Goal: Task Accomplishment & Management: Use online tool/utility

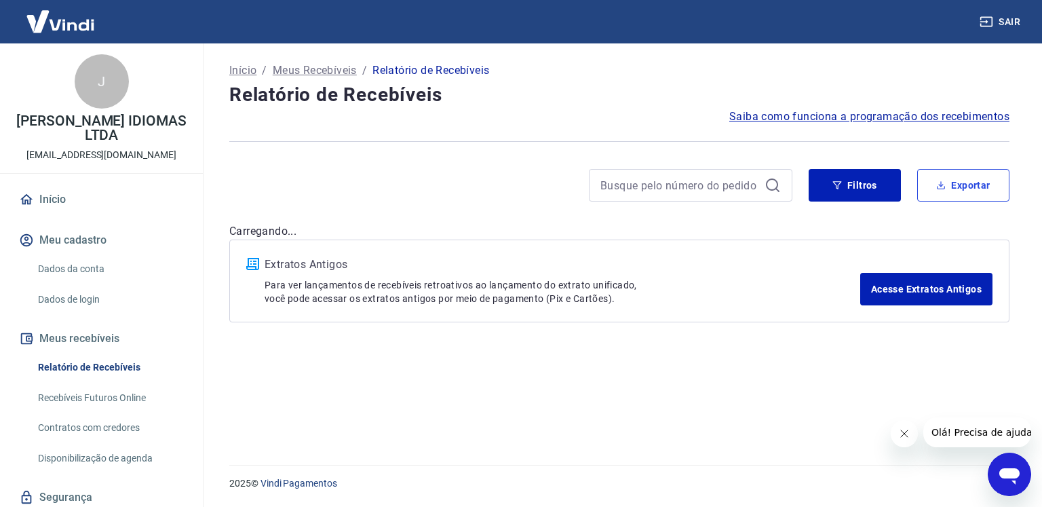
click at [961, 191] on button "Exportar" at bounding box center [963, 185] width 92 height 33
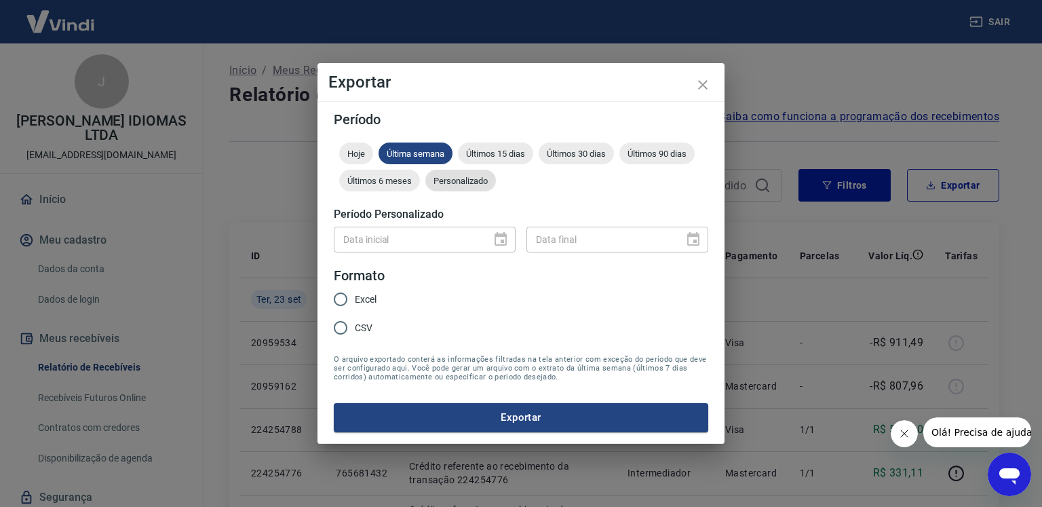
click at [485, 182] on span "Personalizado" at bounding box center [460, 181] width 71 height 10
click at [501, 241] on icon "Choose date" at bounding box center [501, 239] width 12 height 14
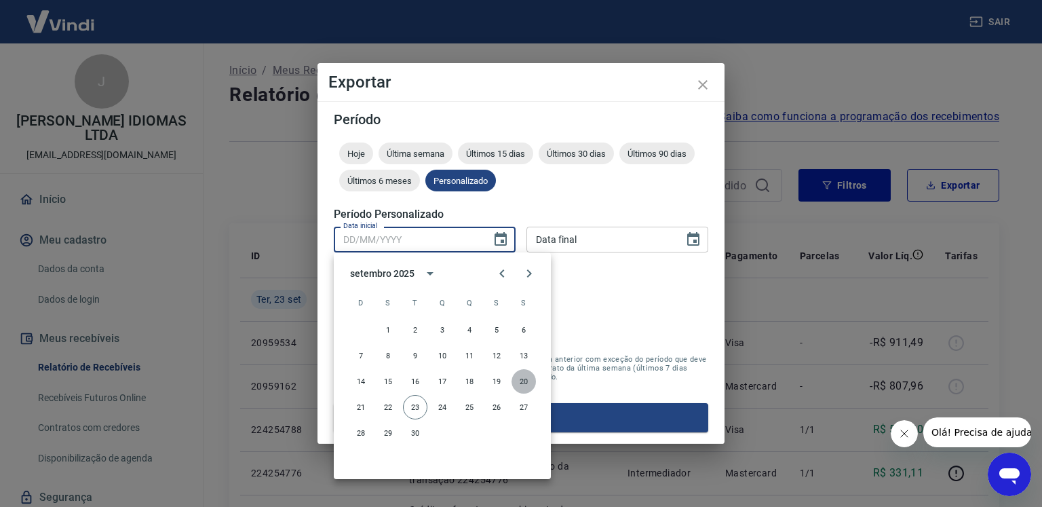
click at [524, 384] on button "20" at bounding box center [524, 381] width 24 height 24
type input "20/09/2025"
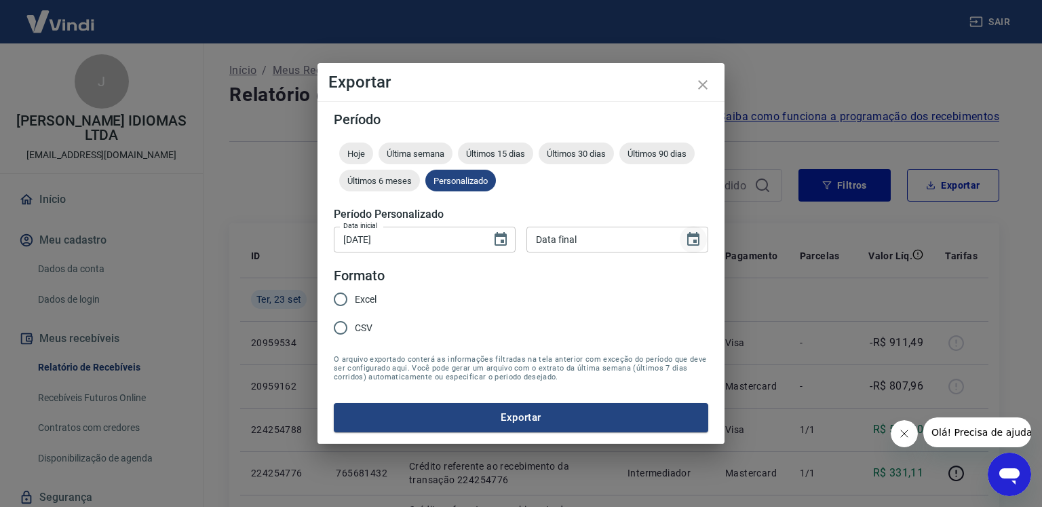
click at [699, 238] on icon "Choose date" at bounding box center [693, 239] width 12 height 14
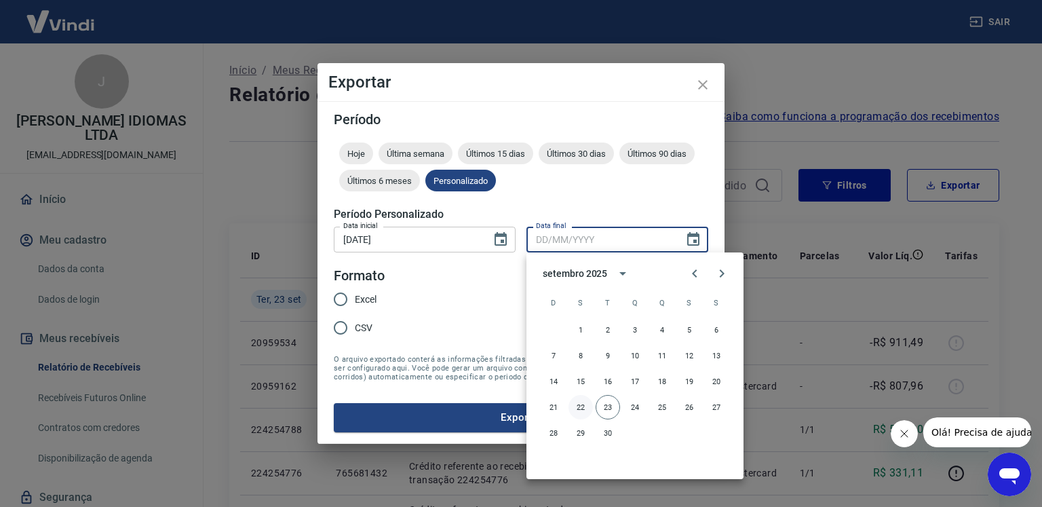
click at [579, 410] on button "22" at bounding box center [581, 407] width 24 height 24
type input "22/09/2025"
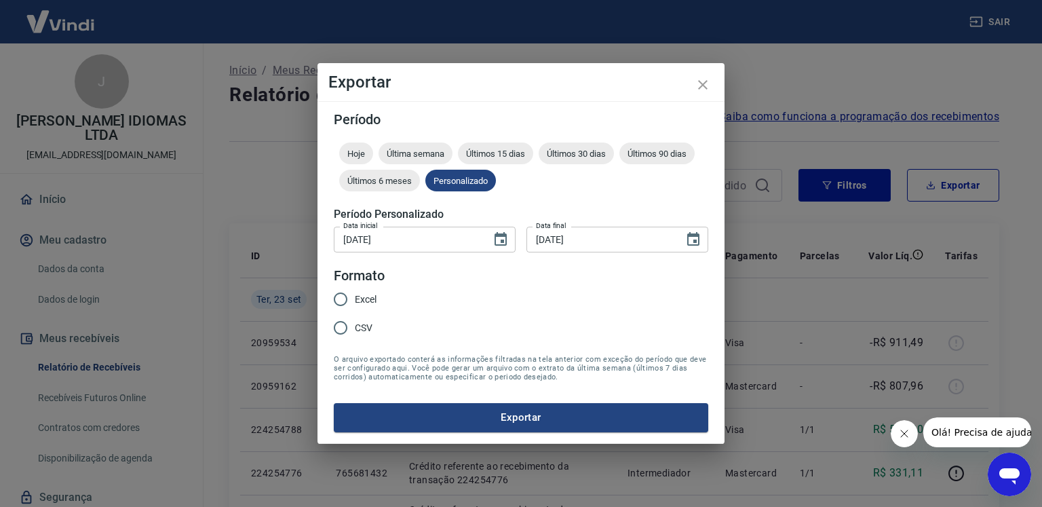
click at [353, 294] on input "Excel" at bounding box center [340, 299] width 28 height 28
radio input "true"
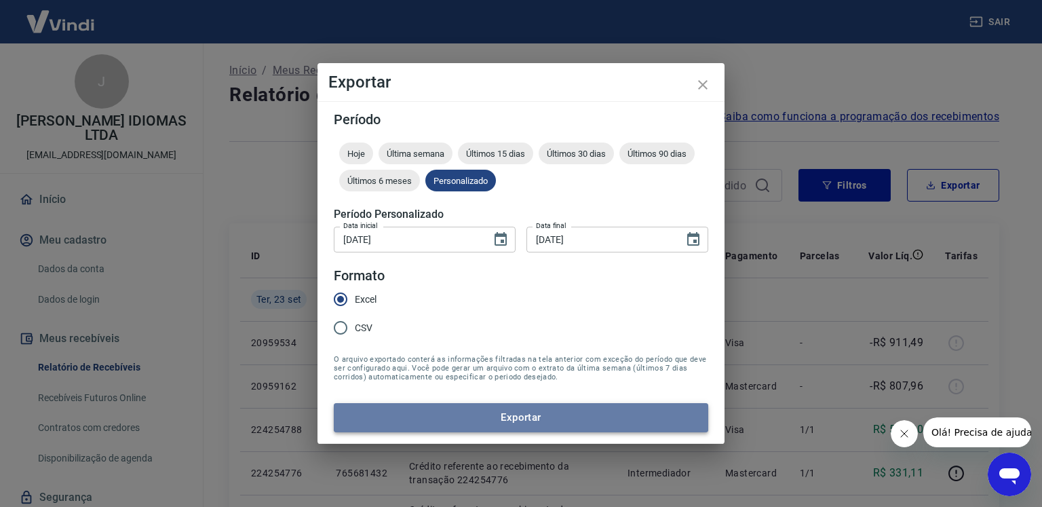
click at [486, 425] on button "Exportar" at bounding box center [521, 417] width 374 height 28
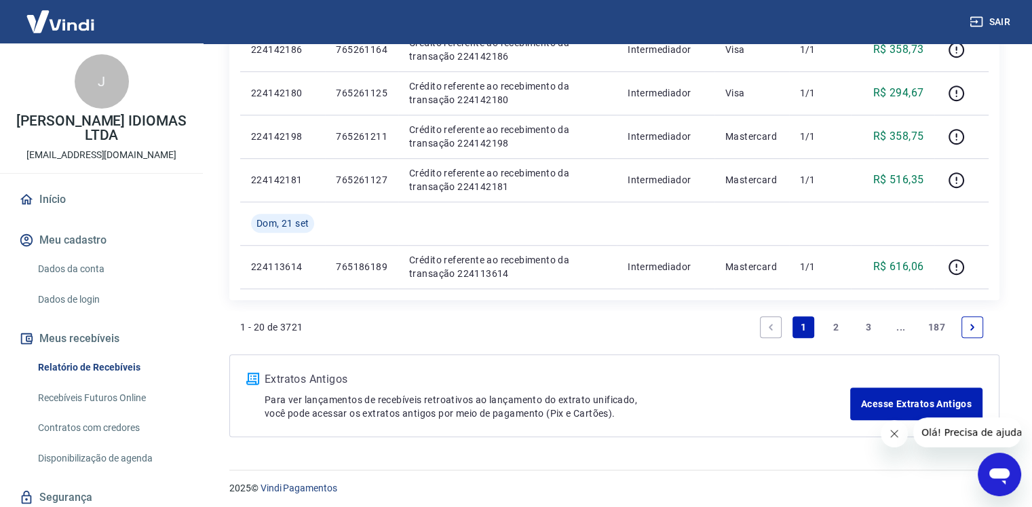
scroll to position [991, 0]
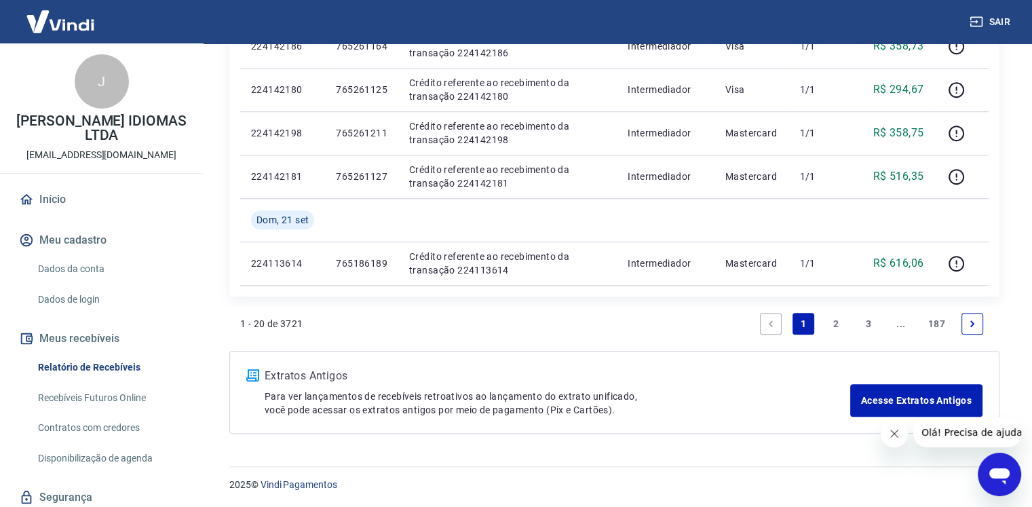
click at [839, 326] on link "2" at bounding box center [836, 324] width 22 height 22
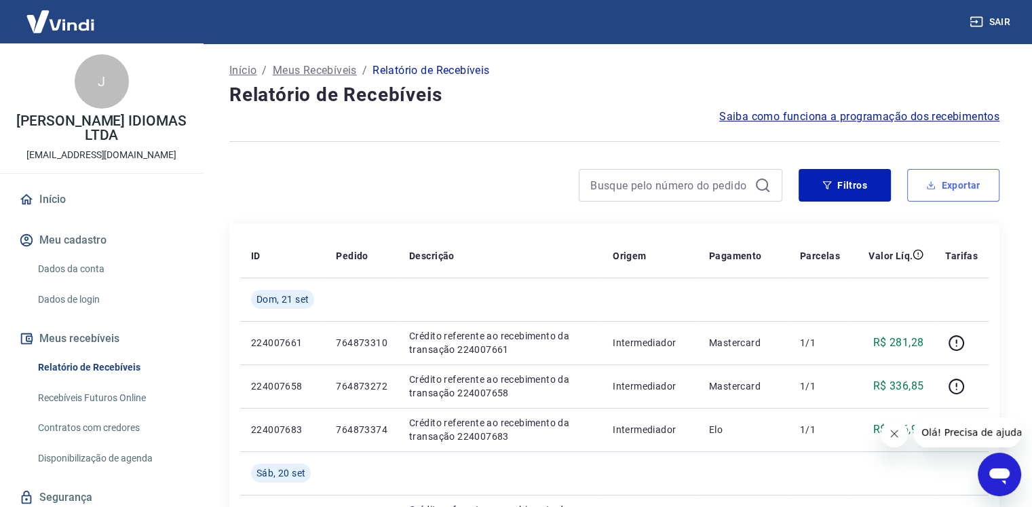
click at [957, 180] on button "Exportar" at bounding box center [953, 185] width 92 height 33
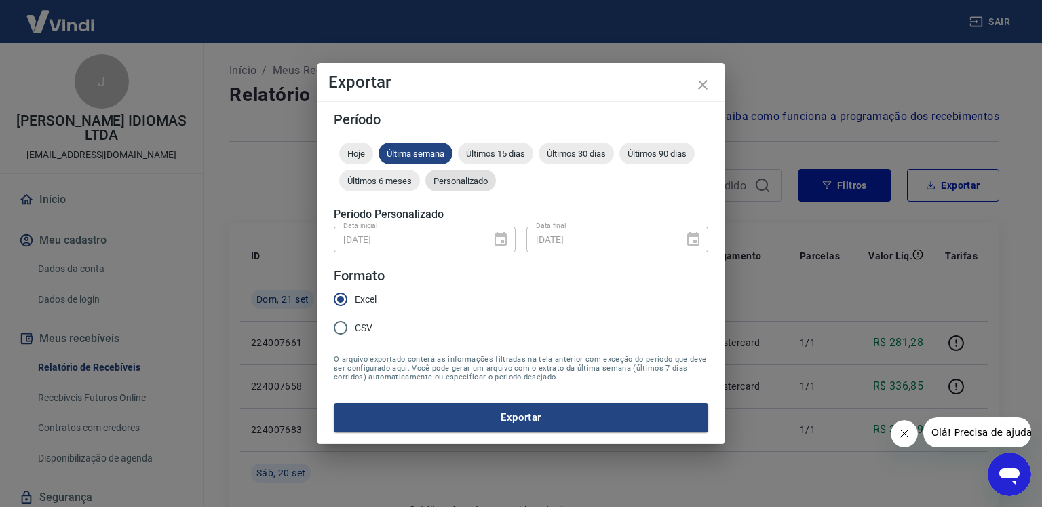
click at [450, 185] on span "Personalizado" at bounding box center [460, 181] width 71 height 10
click at [505, 241] on icon "Choose date, selected date is 20 de set de 2025" at bounding box center [501, 239] width 16 height 16
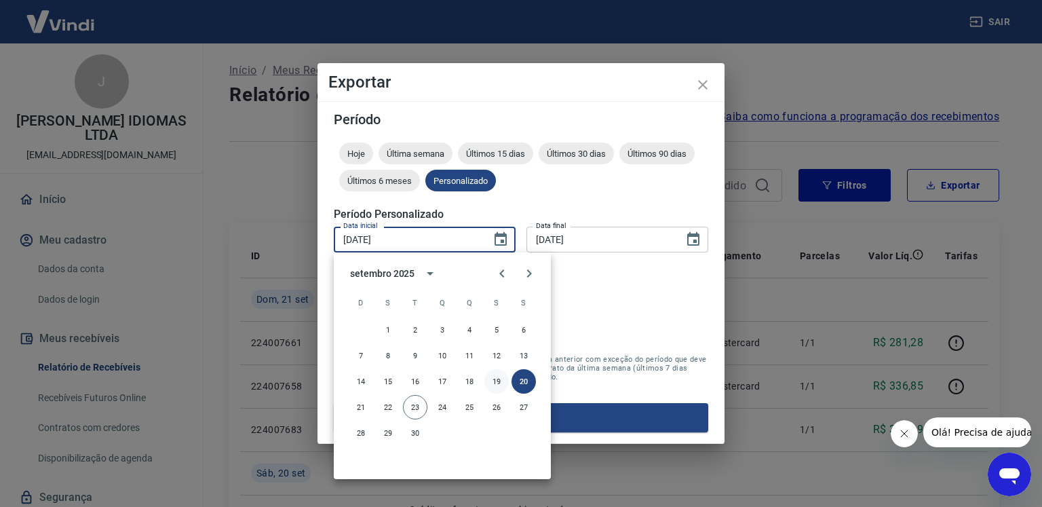
click at [497, 380] on button "19" at bounding box center [496, 381] width 24 height 24
type input "19/09/2025"
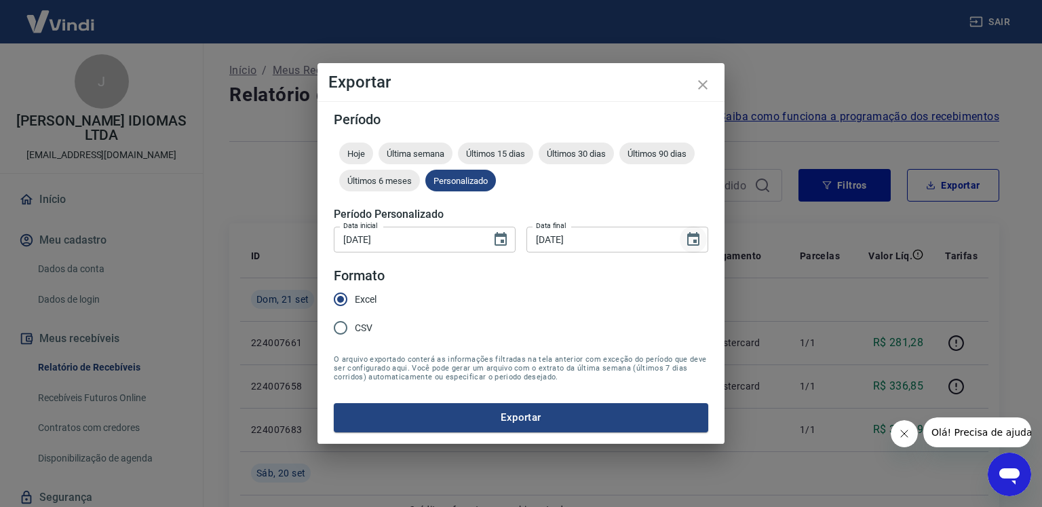
click at [700, 237] on icon "Choose date, selected date is 22 de set de 2025" at bounding box center [693, 239] width 16 height 16
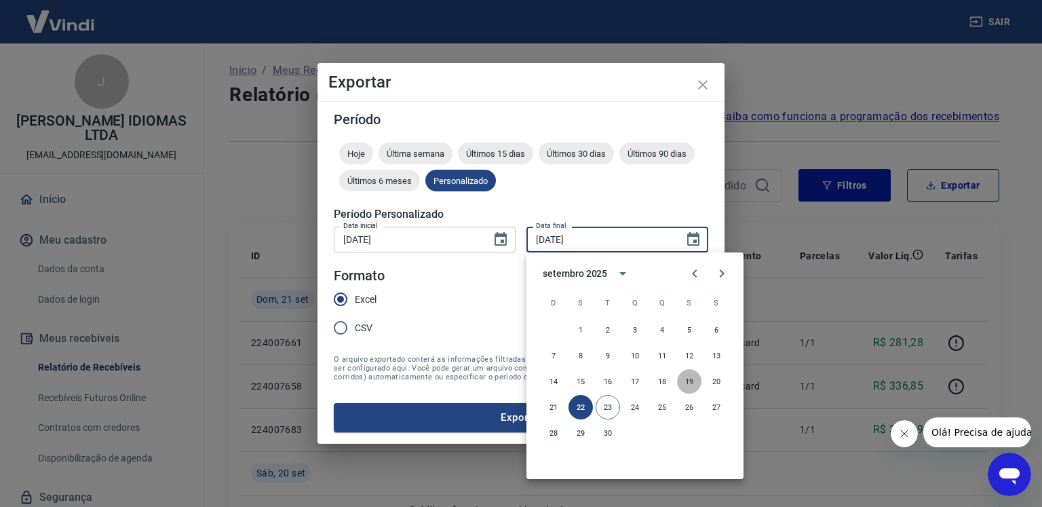
click at [693, 386] on button "19" at bounding box center [689, 381] width 24 height 24
type input "19/09/2025"
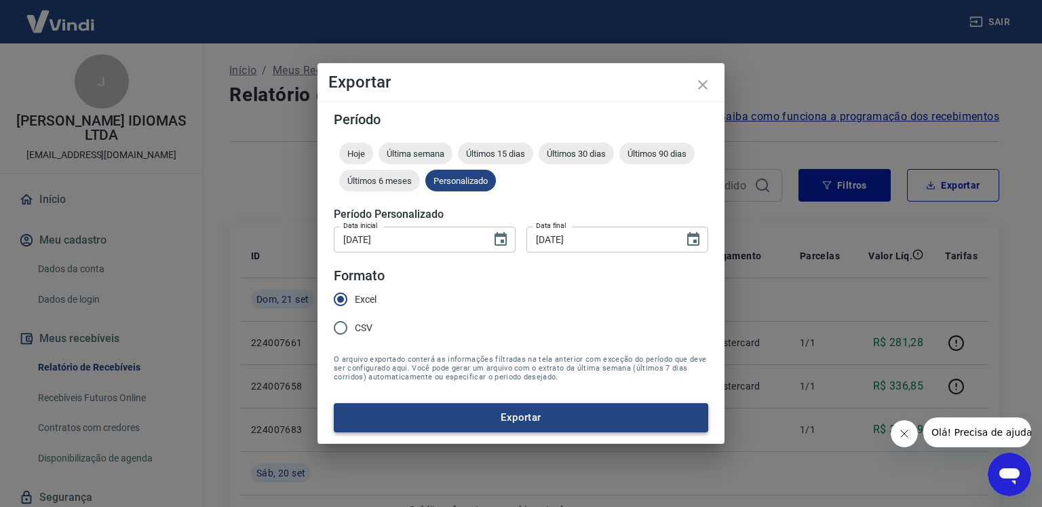
click at [478, 416] on button "Exportar" at bounding box center [521, 417] width 374 height 28
